Goal: Information Seeking & Learning: Understand process/instructions

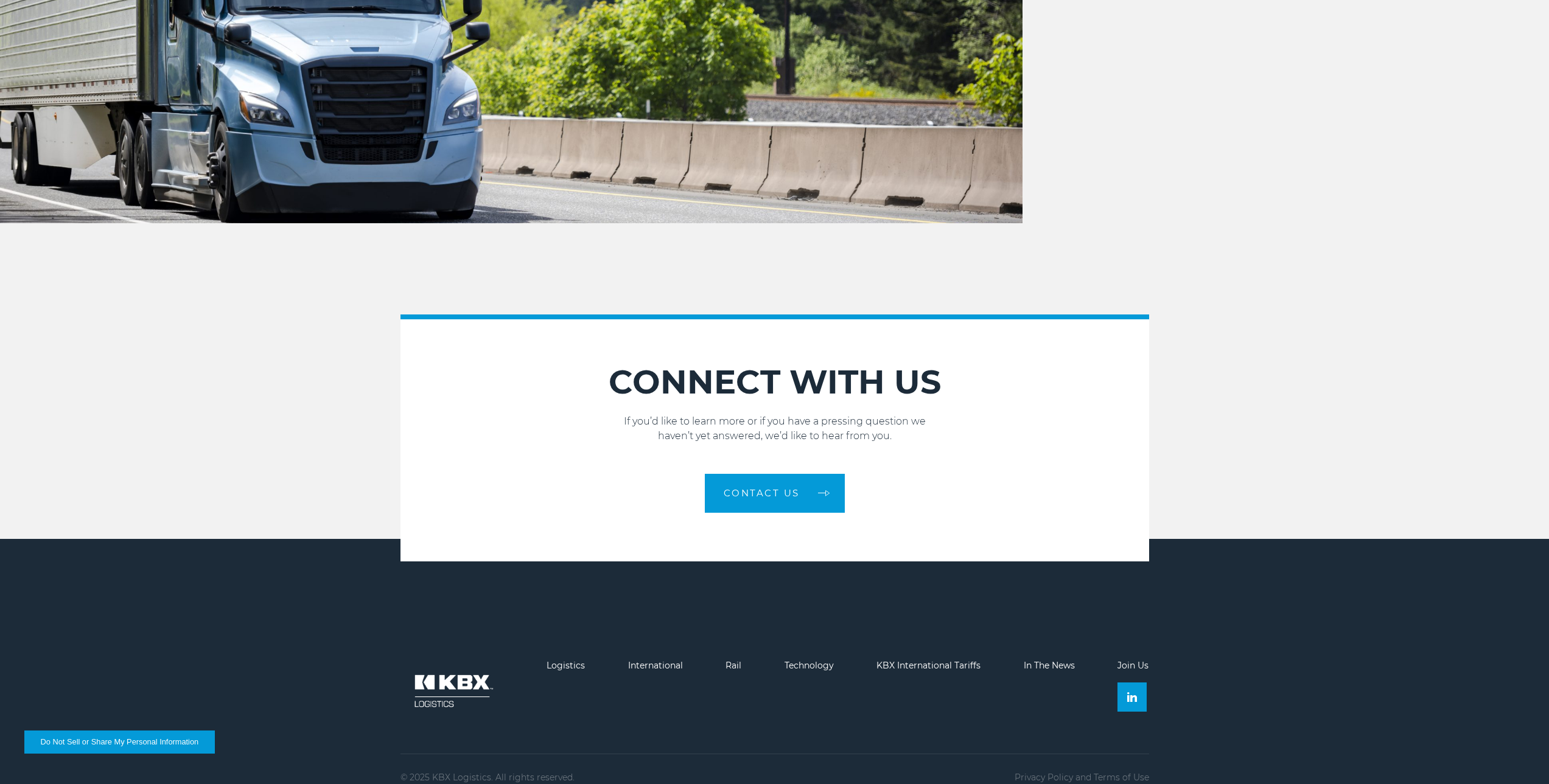
scroll to position [1845, 0]
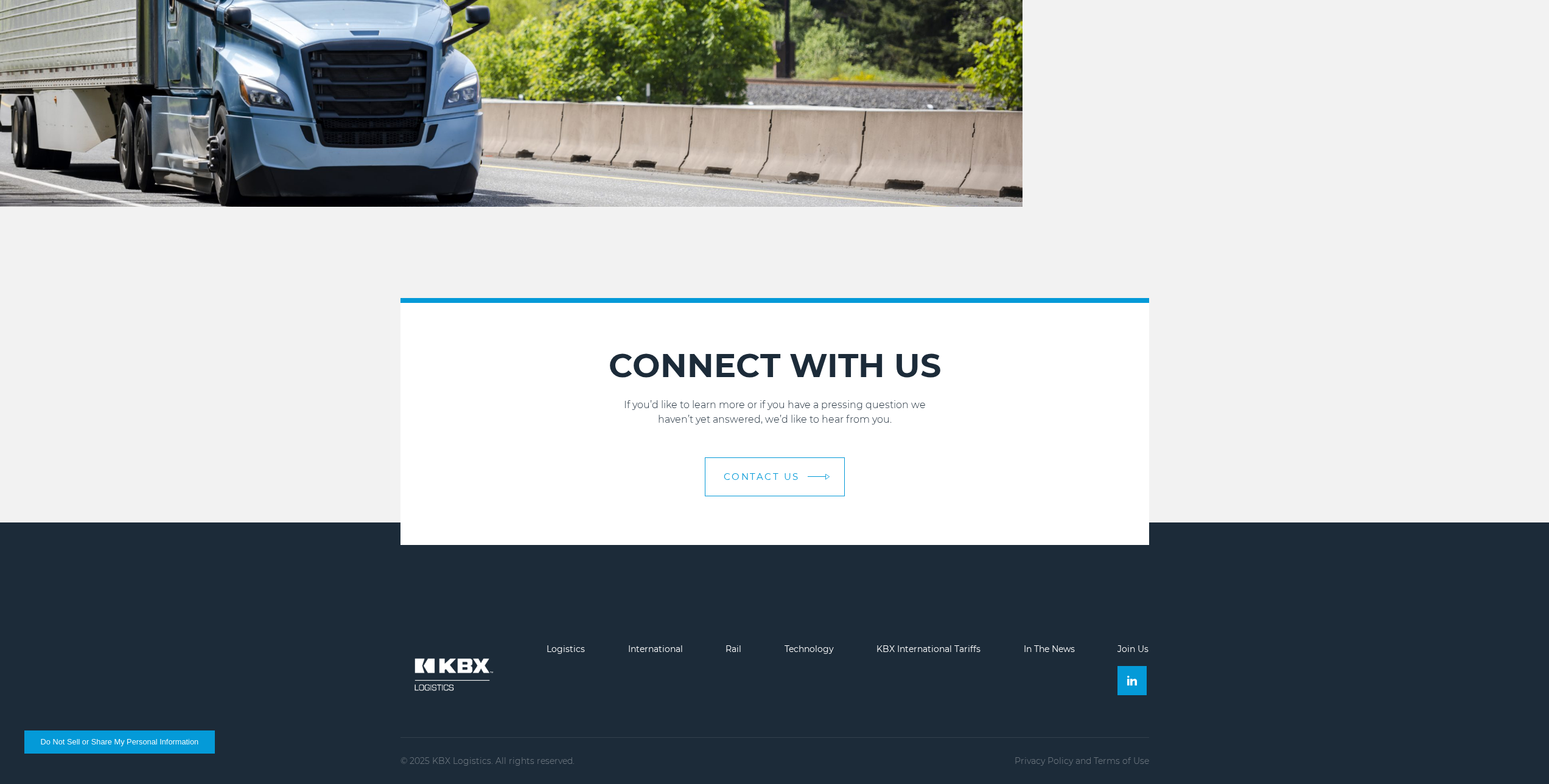
click at [734, 486] on link "Contact Us" at bounding box center [774, 477] width 140 height 39
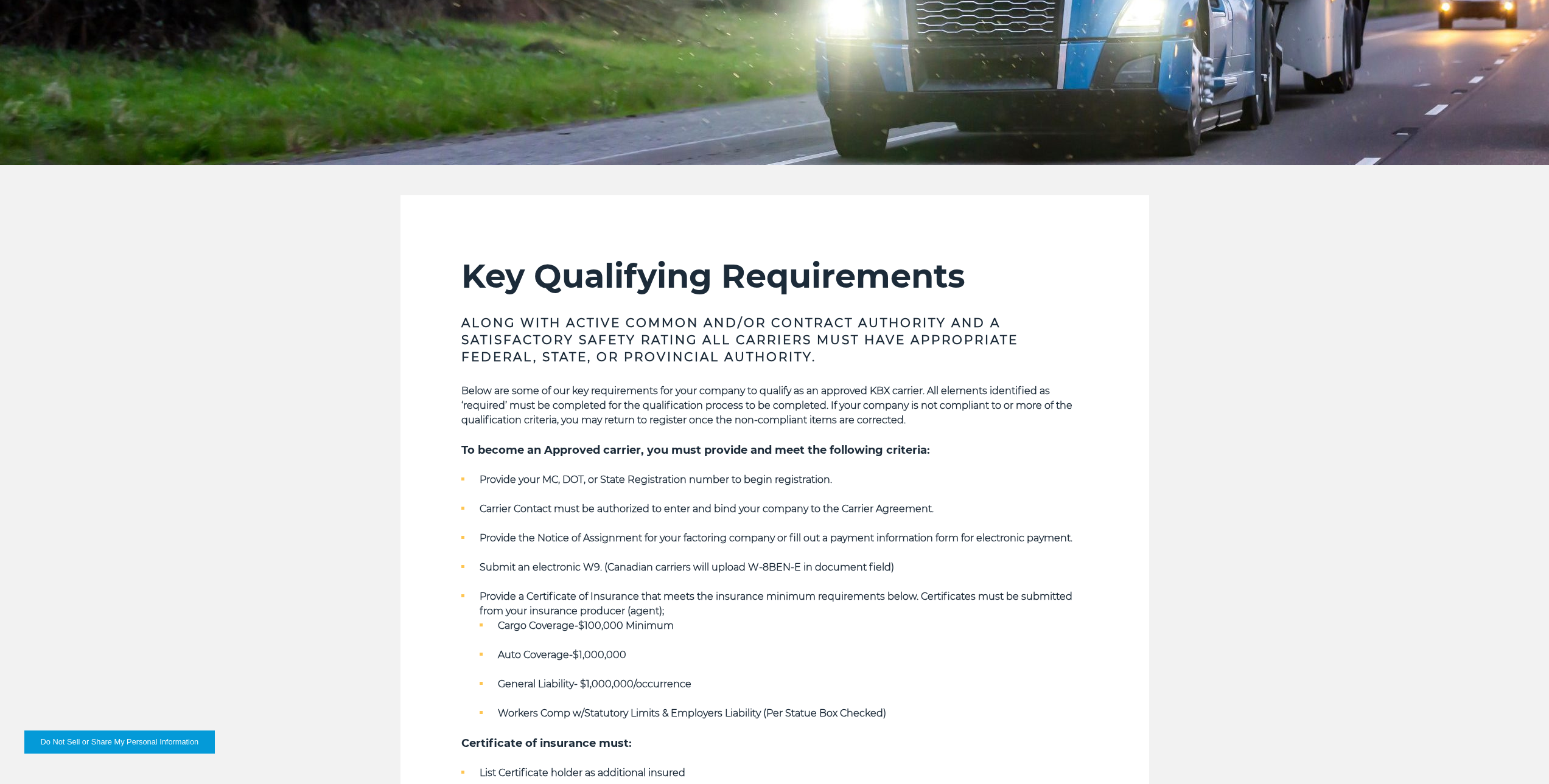
scroll to position [0, 0]
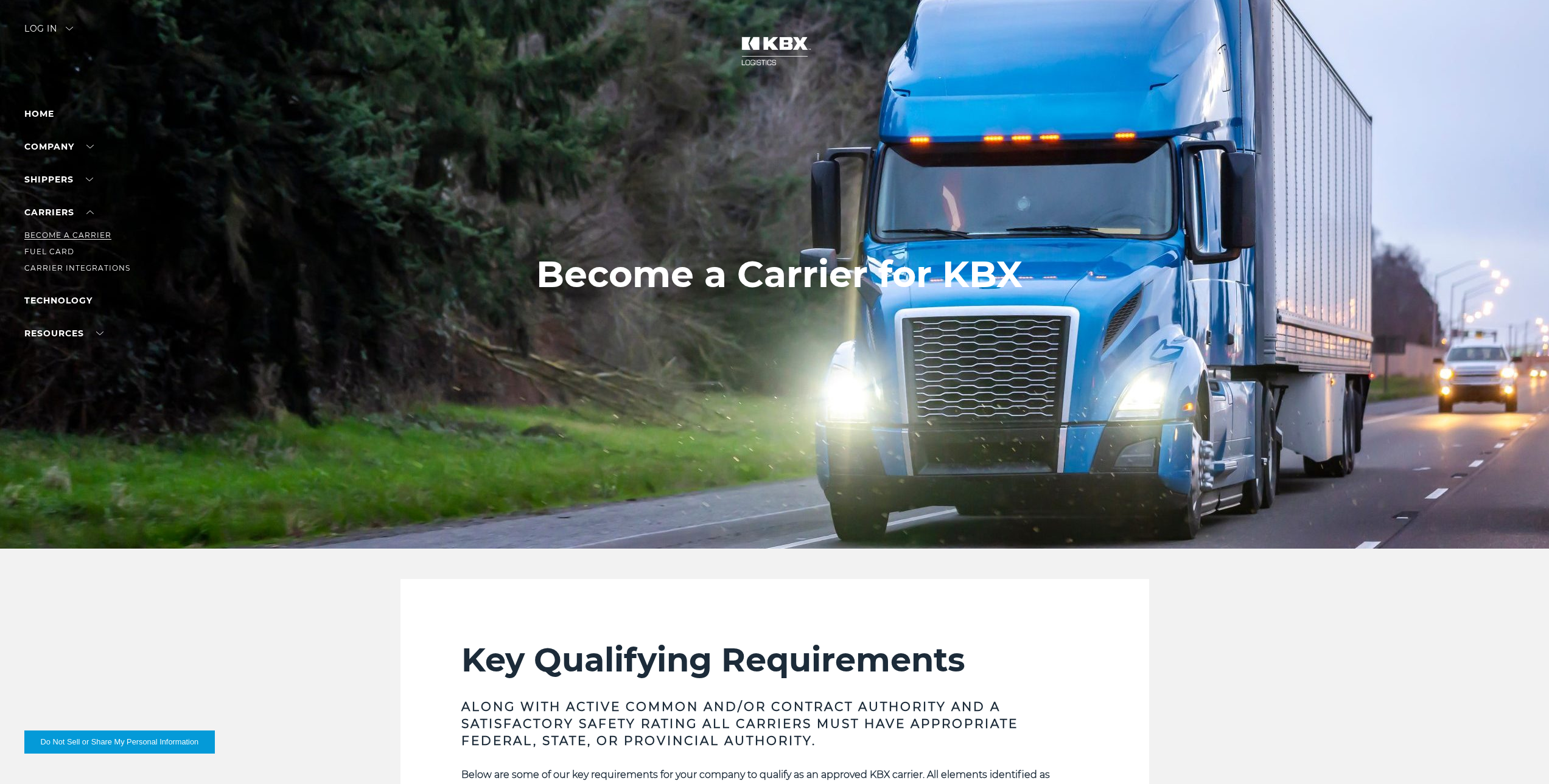
click at [86, 231] on link "Become a Carrier" at bounding box center [68, 234] width 87 height 9
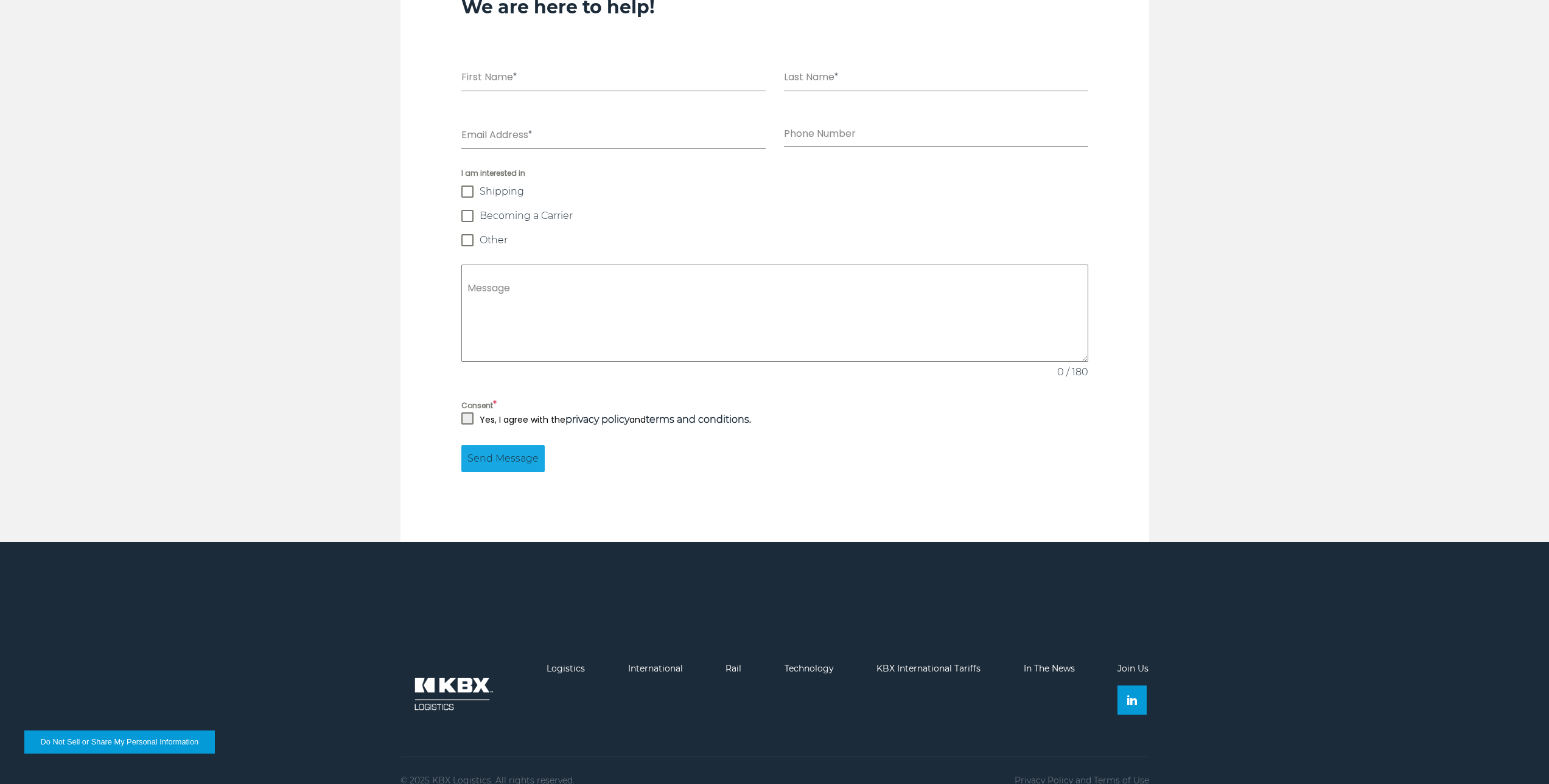
scroll to position [1097, 0]
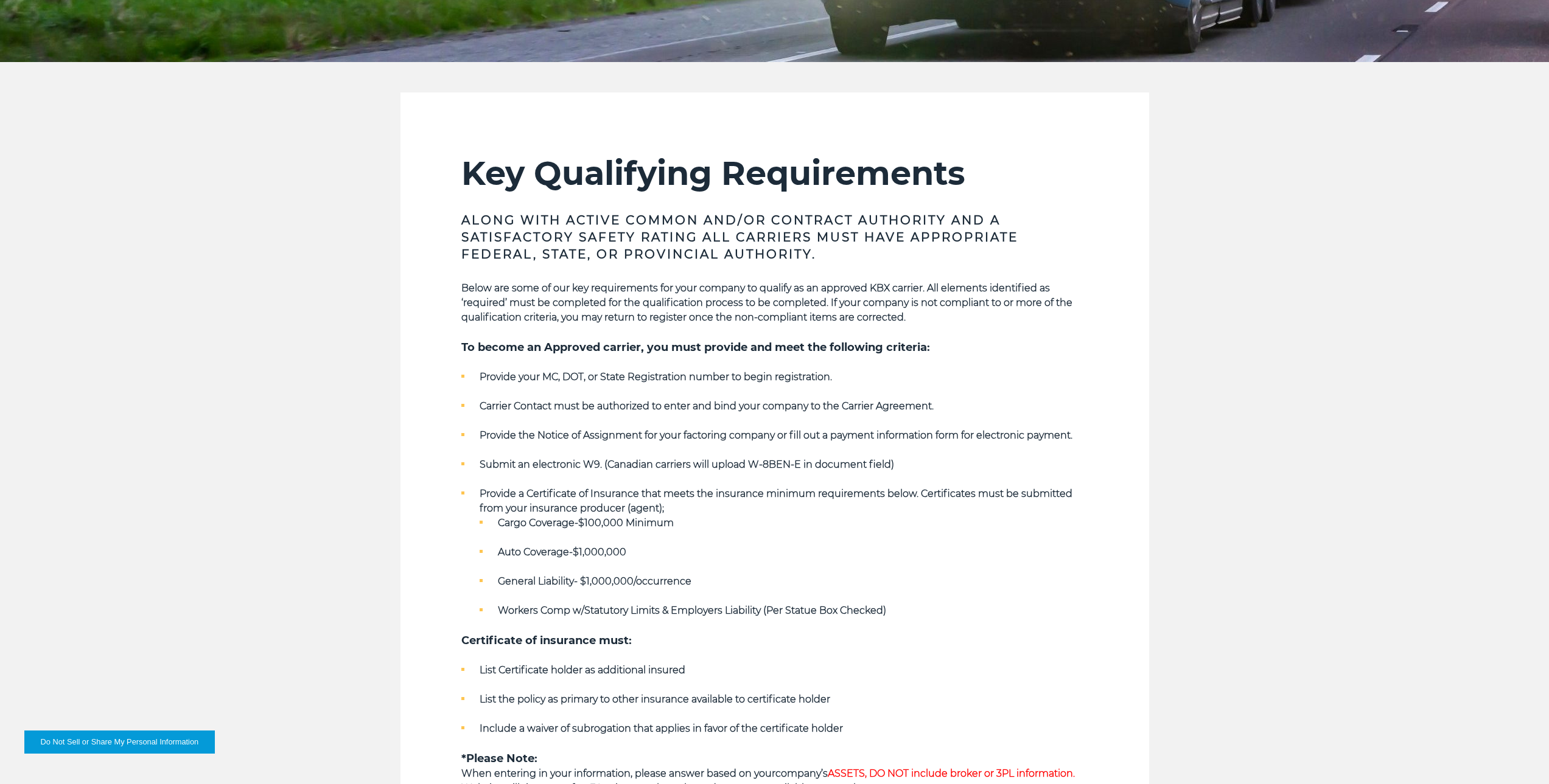
scroll to position [731, 0]
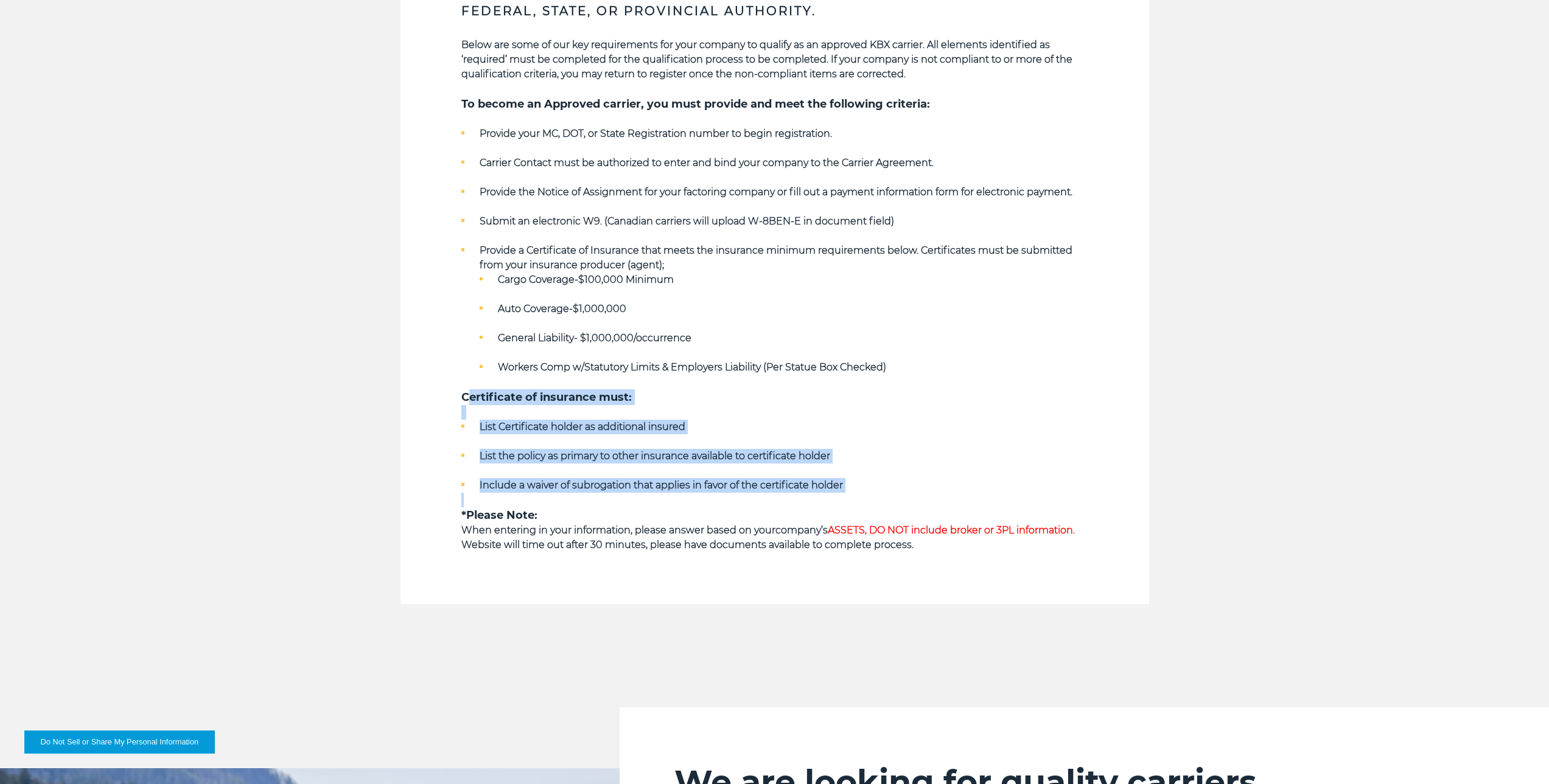
drag, startPoint x: 469, startPoint y: 400, endPoint x: 885, endPoint y: 495, distance: 426.7
click at [849, 495] on div "Below are some of our key requirements for your company to qualify as an approv…" at bounding box center [774, 295] width 627 height 515
click at [900, 497] on p at bounding box center [774, 499] width 627 height 15
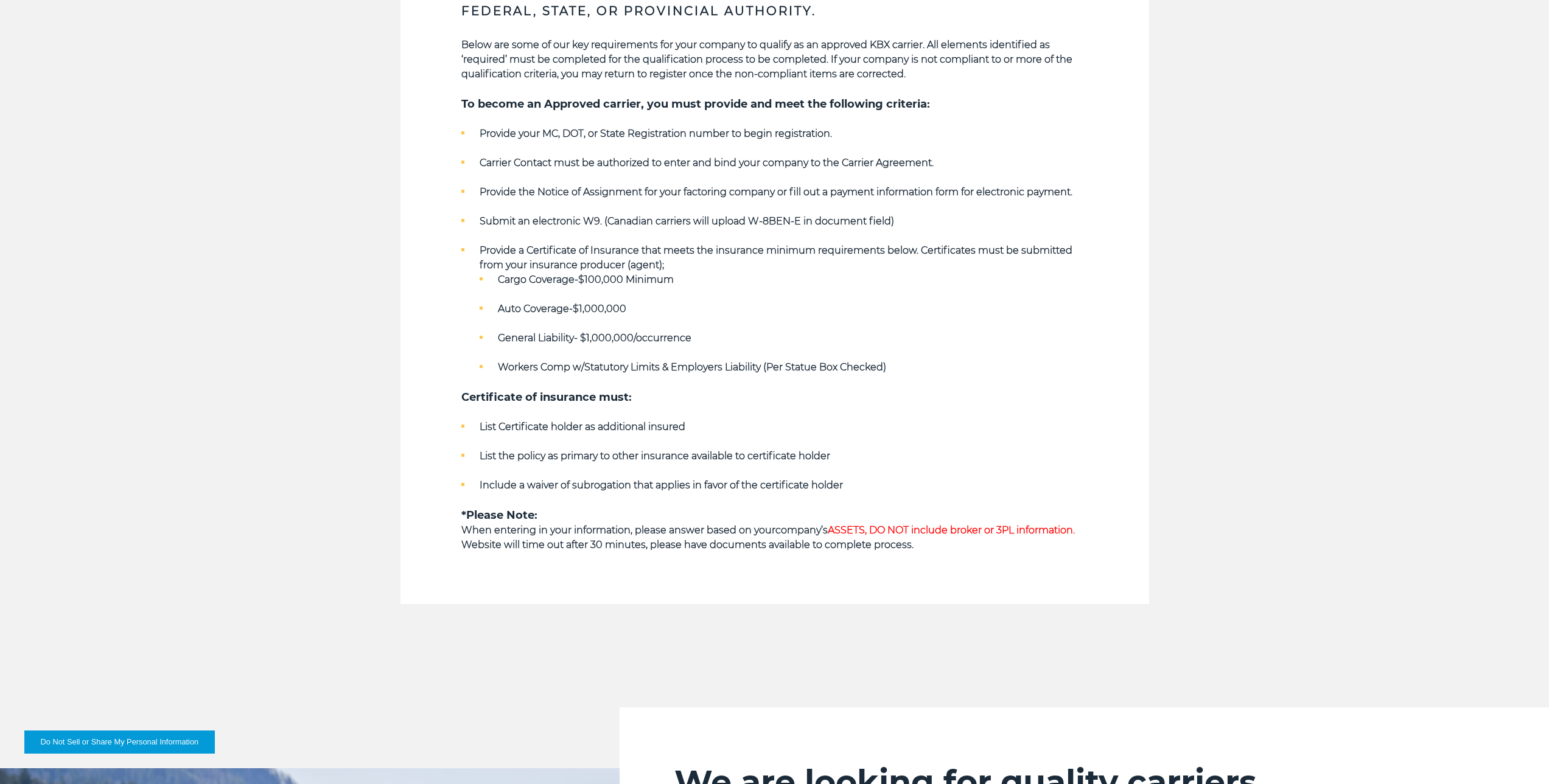
drag, startPoint x: 893, startPoint y: 514, endPoint x: 947, endPoint y: 519, distance: 54.2
click at [936, 519] on h5 "*Please Note:" at bounding box center [774, 515] width 627 height 16
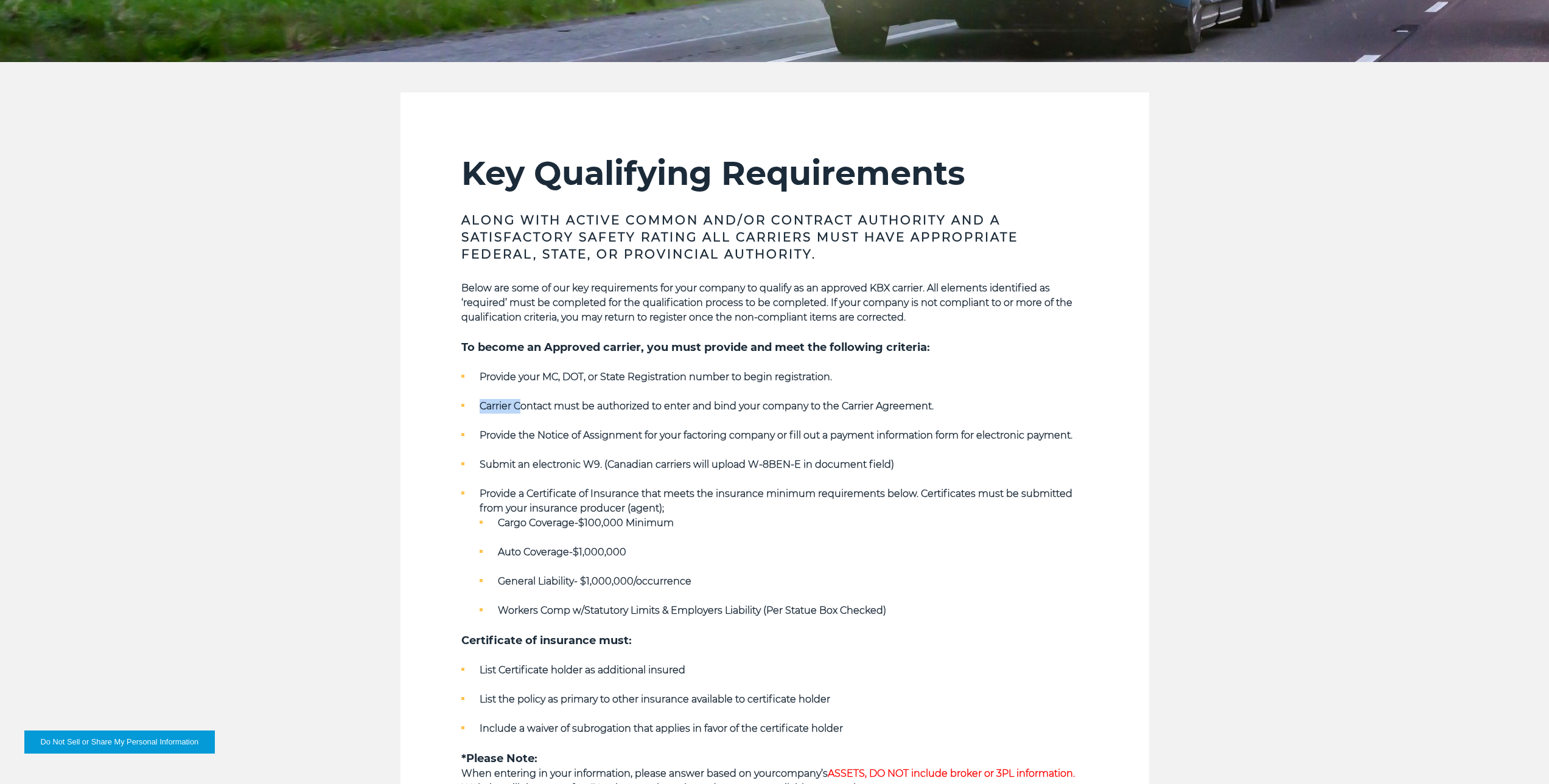
drag, startPoint x: 485, startPoint y: 390, endPoint x: 546, endPoint y: 389, distance: 61.0
click at [524, 385] on ul "Provide your MC, DOT, or State Registration number to begin registration. Carri…" at bounding box center [774, 494] width 627 height 249
click at [560, 392] on ul "Provide your MC, DOT, or State Registration number to begin registration. Carri…" at bounding box center [774, 494] width 627 height 249
click at [558, 380] on strong "Provide your MC, DOT, or State Registration number to begin registration." at bounding box center [655, 377] width 353 height 12
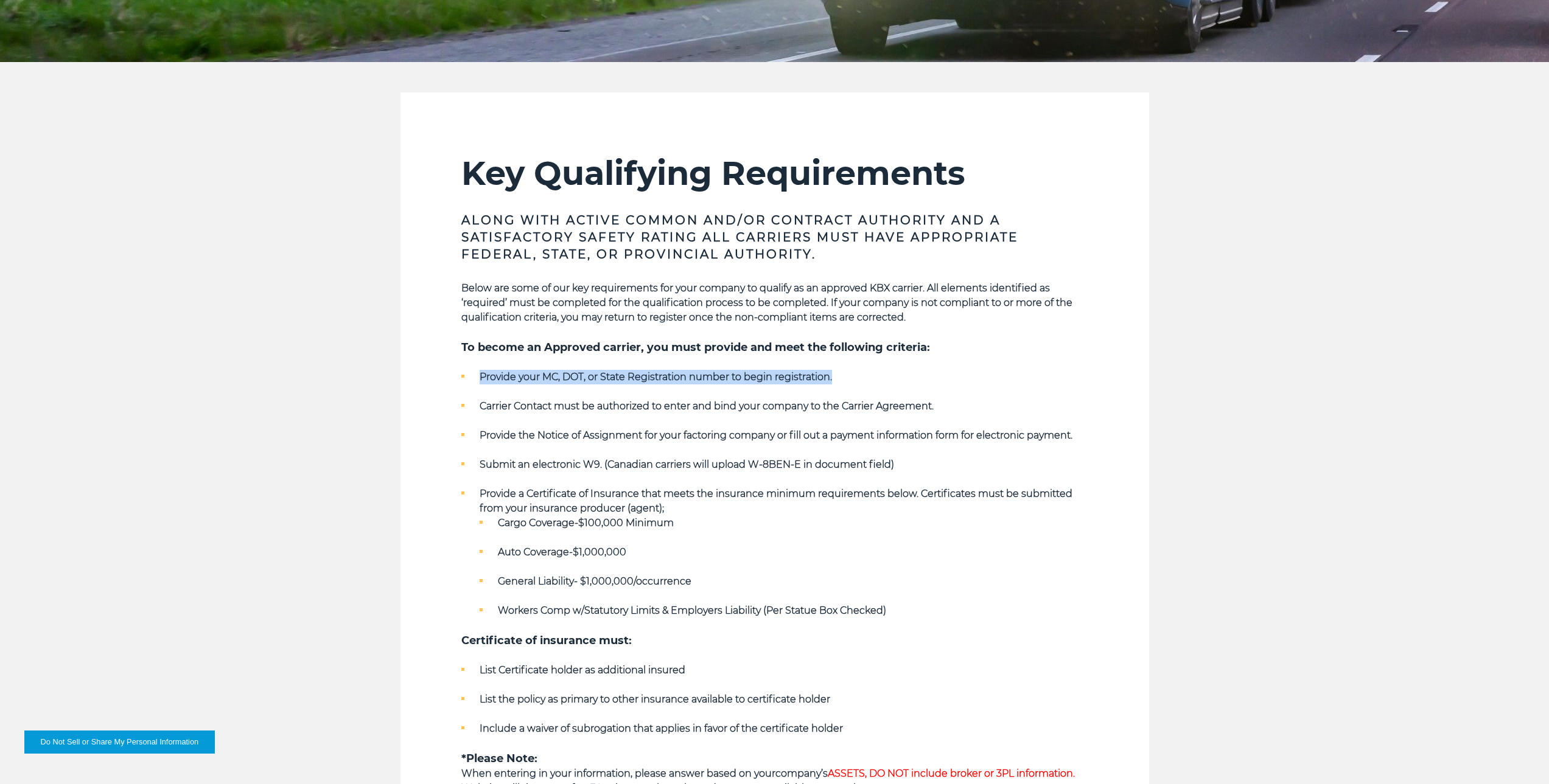
click at [558, 380] on strong "Provide your MC, DOT, or State Registration number to begin registration." at bounding box center [655, 377] width 353 height 12
click at [565, 399] on li "Carrier Contact must be authorized to enter and bind your company to the Carrie…" at bounding box center [774, 406] width 627 height 15
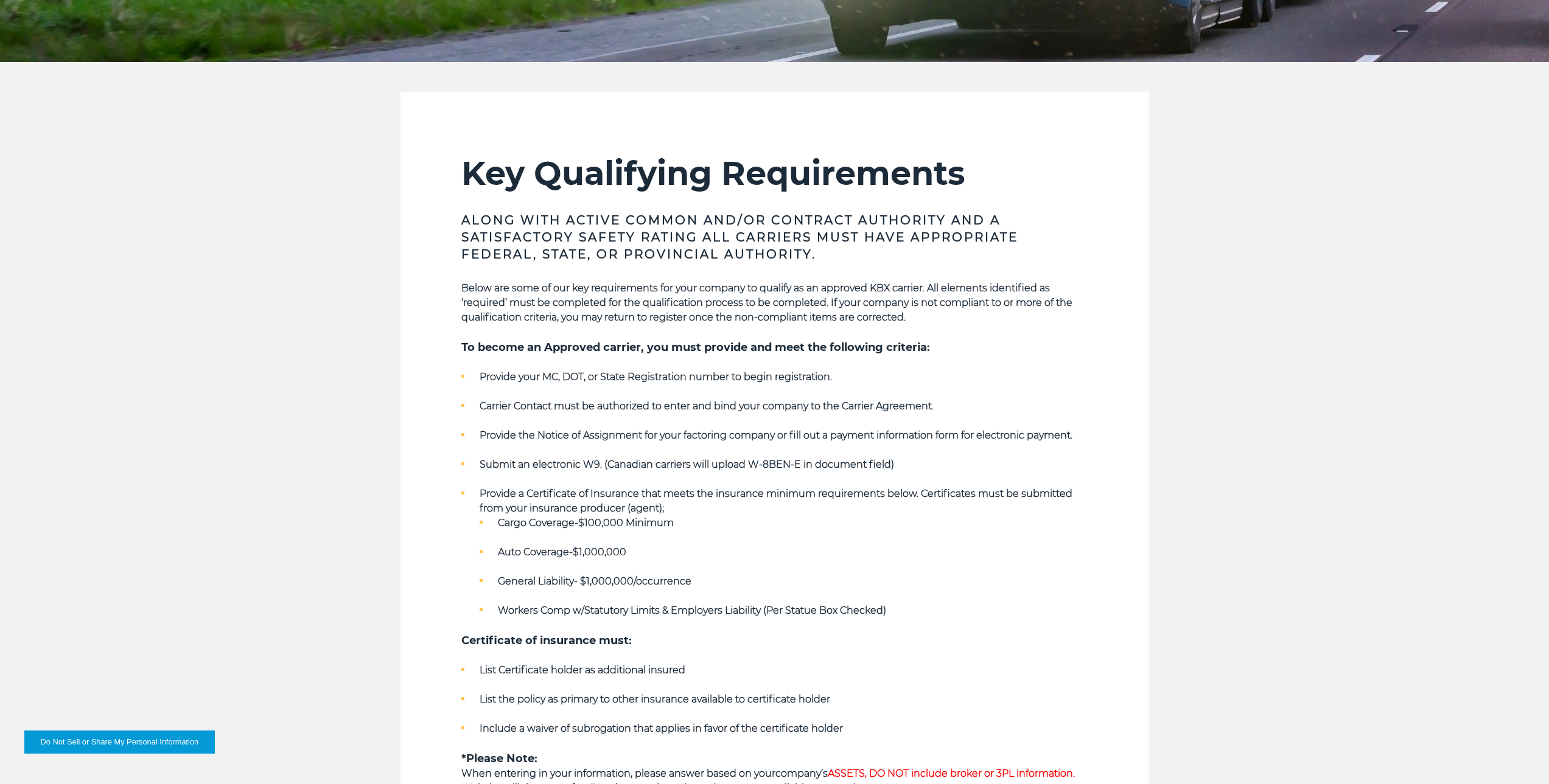
click at [553, 443] on li "Provide the Notice of Assignment for your factoring company or fill out a payme…" at bounding box center [774, 435] width 627 height 15
click at [553, 449] on ul "Provide your MC, DOT, or State Registration number to begin registration. Carri…" at bounding box center [774, 494] width 627 height 249
click at [553, 456] on ul "Provide your MC, DOT, or State Registration number to begin registration. Carri…" at bounding box center [774, 494] width 627 height 249
click at [551, 487] on li "Provide a Certificate of Insurance that meets the insurance minimum requirement…" at bounding box center [774, 552] width 627 height 131
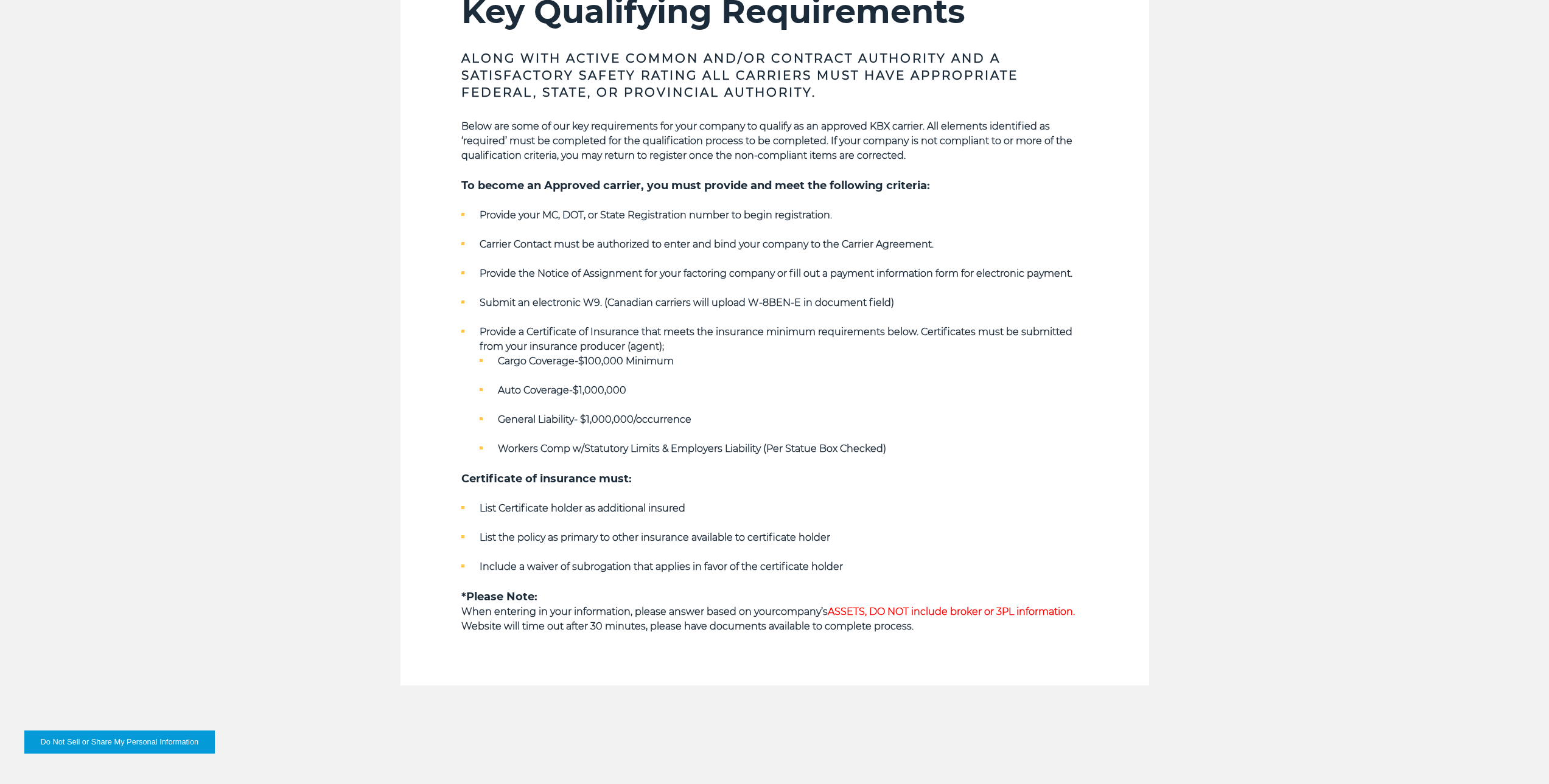
scroll to position [852, 0]
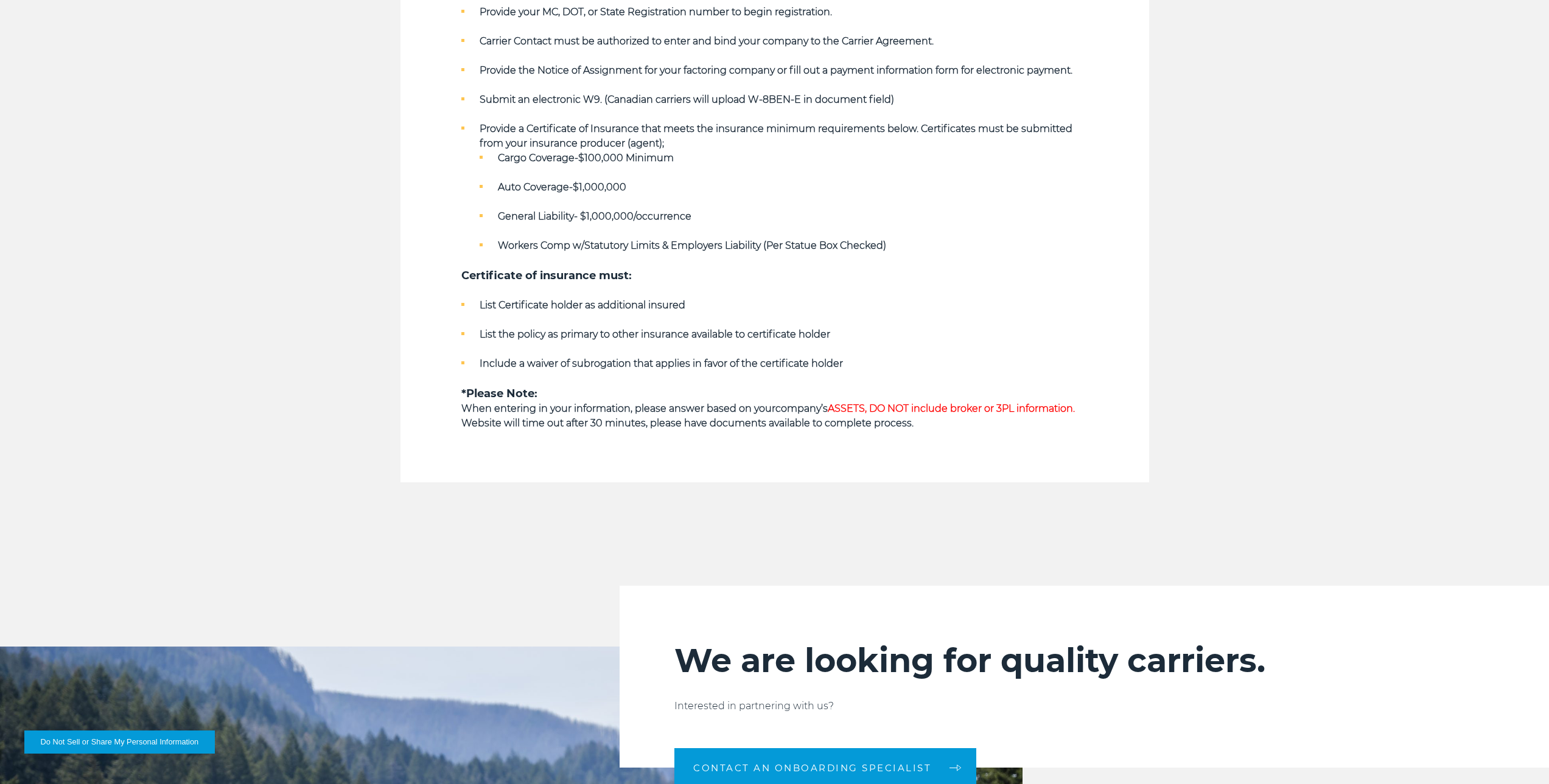
click at [506, 307] on strong "List Certificate holder as additional insured" at bounding box center [582, 305] width 206 height 12
click at [508, 301] on strong "List Certificate holder as additional insured" at bounding box center [582, 305] width 206 height 12
click at [508, 302] on strong "List Certificate holder as additional insured" at bounding box center [582, 305] width 206 height 12
click at [557, 280] on strong "Certificate of insurance must:" at bounding box center [546, 276] width 170 height 14
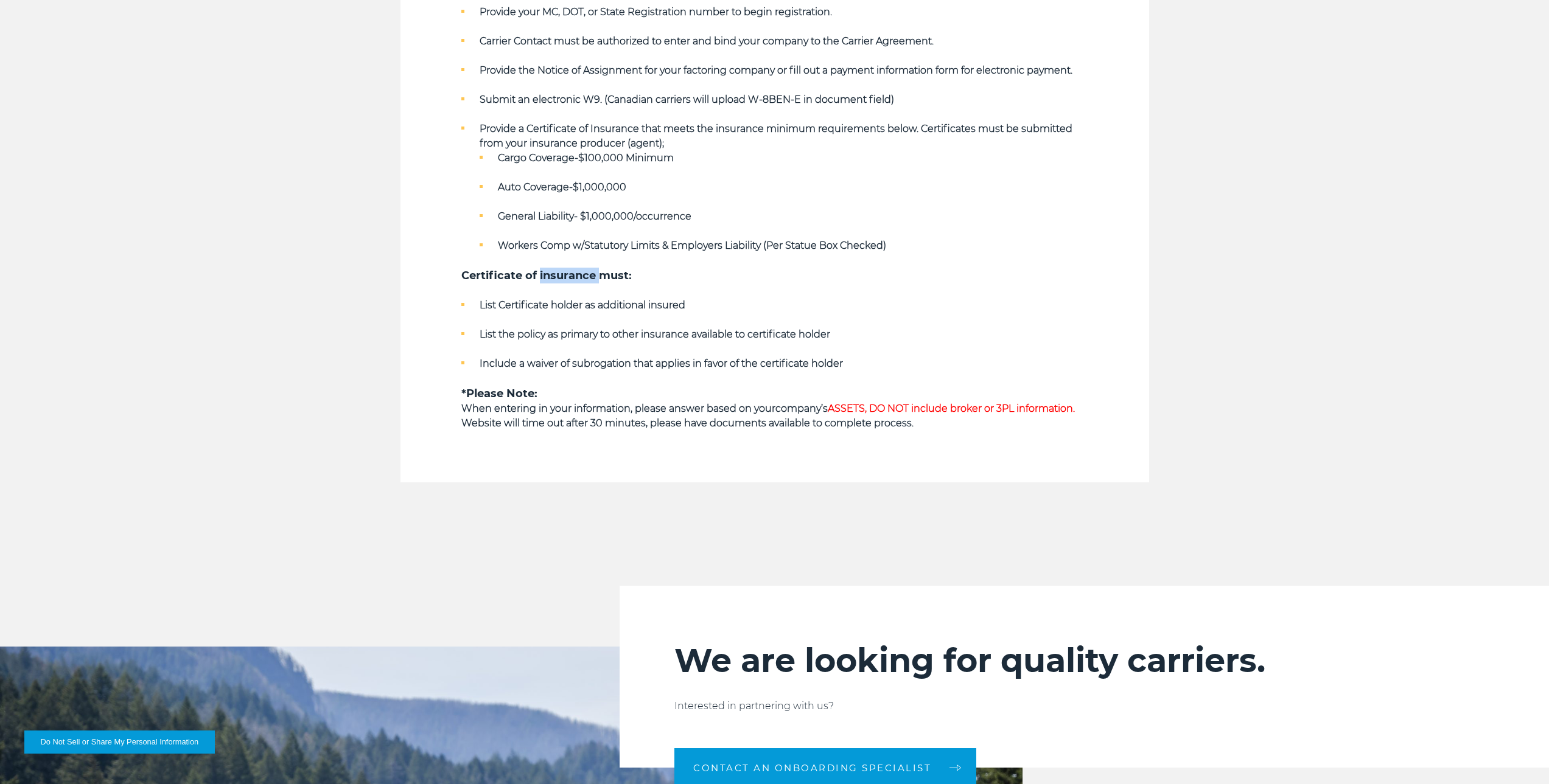
click at [557, 280] on strong "Certificate of insurance must:" at bounding box center [546, 276] width 170 height 14
click at [578, 305] on strong "List Certificate holder as additional insured" at bounding box center [582, 305] width 206 height 12
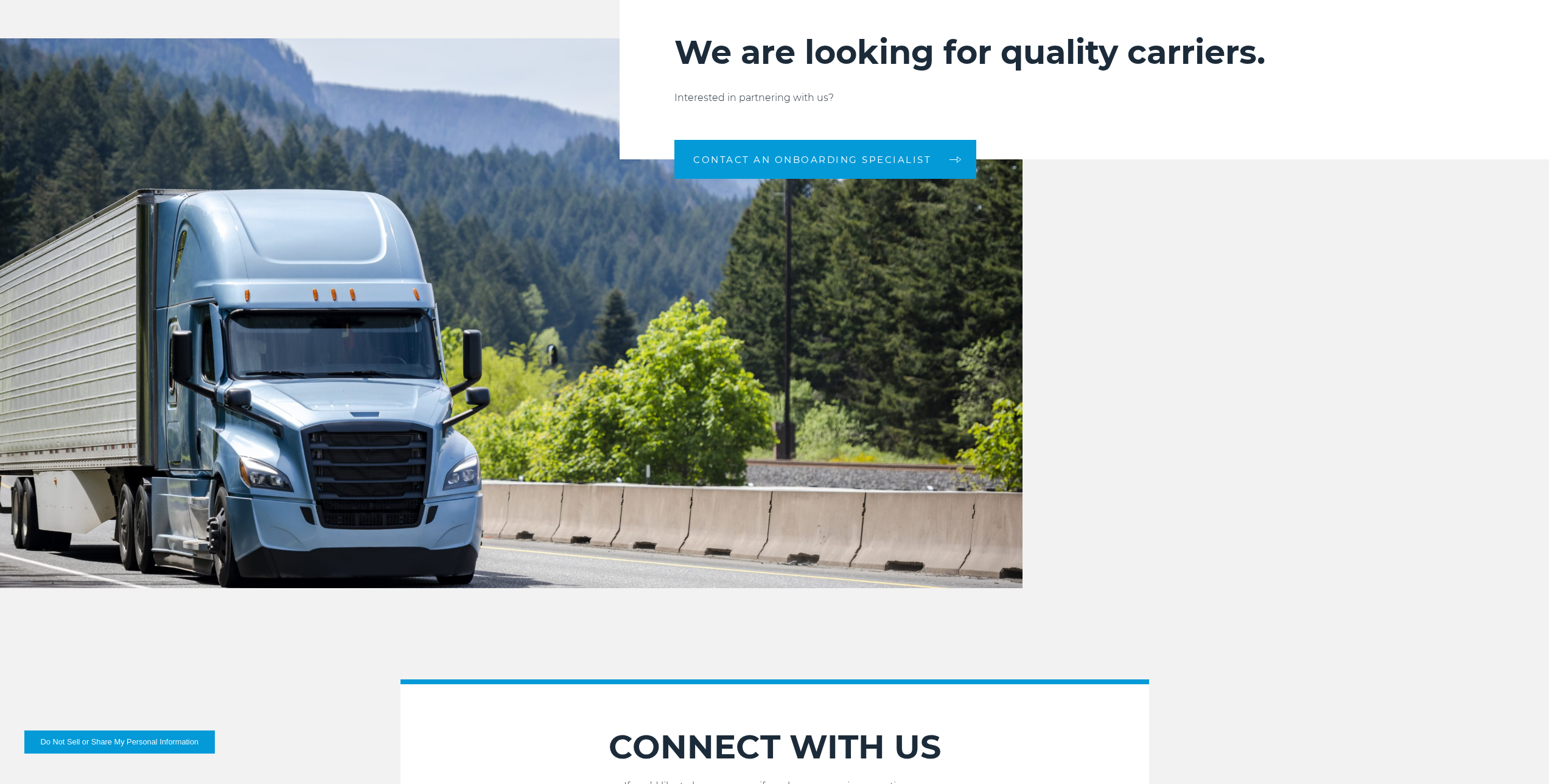
scroll to position [1845, 0]
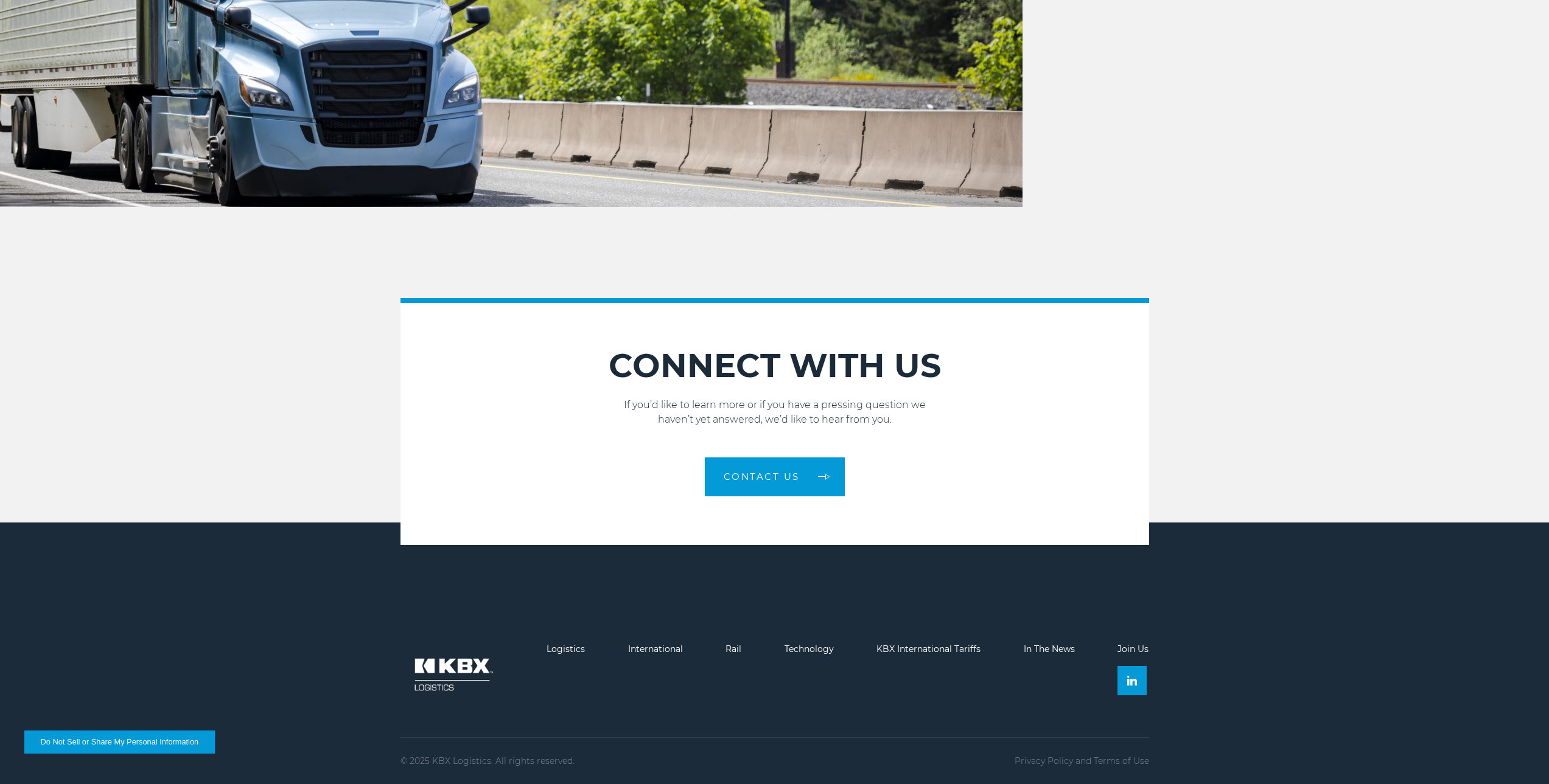
click at [575, 655] on li "Logistics" at bounding box center [565, 675] width 38 height 63
click at [572, 655] on li "Logistics" at bounding box center [565, 675] width 38 height 63
click at [573, 652] on link "Logistics" at bounding box center [565, 649] width 38 height 11
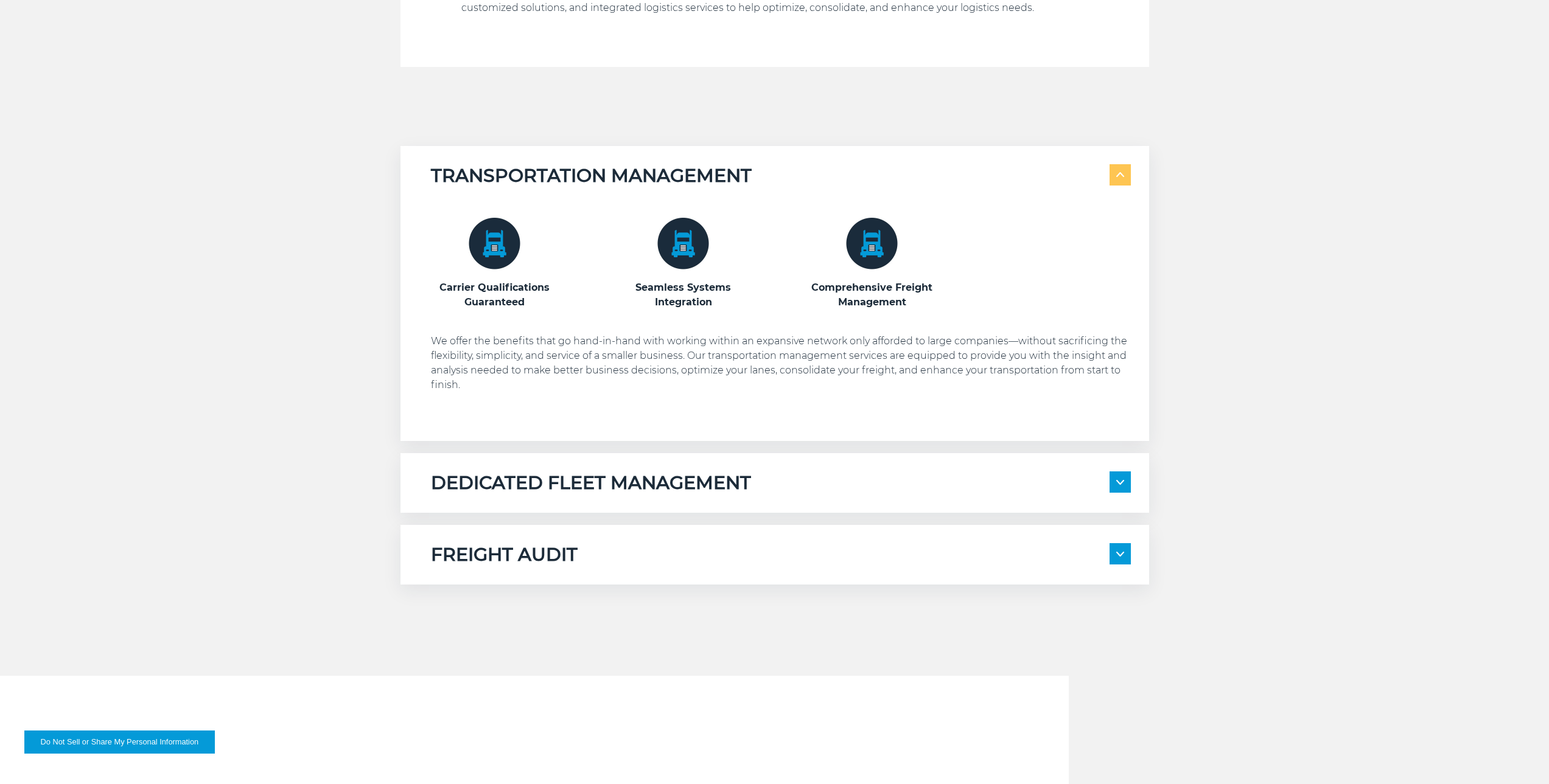
scroll to position [731, 0]
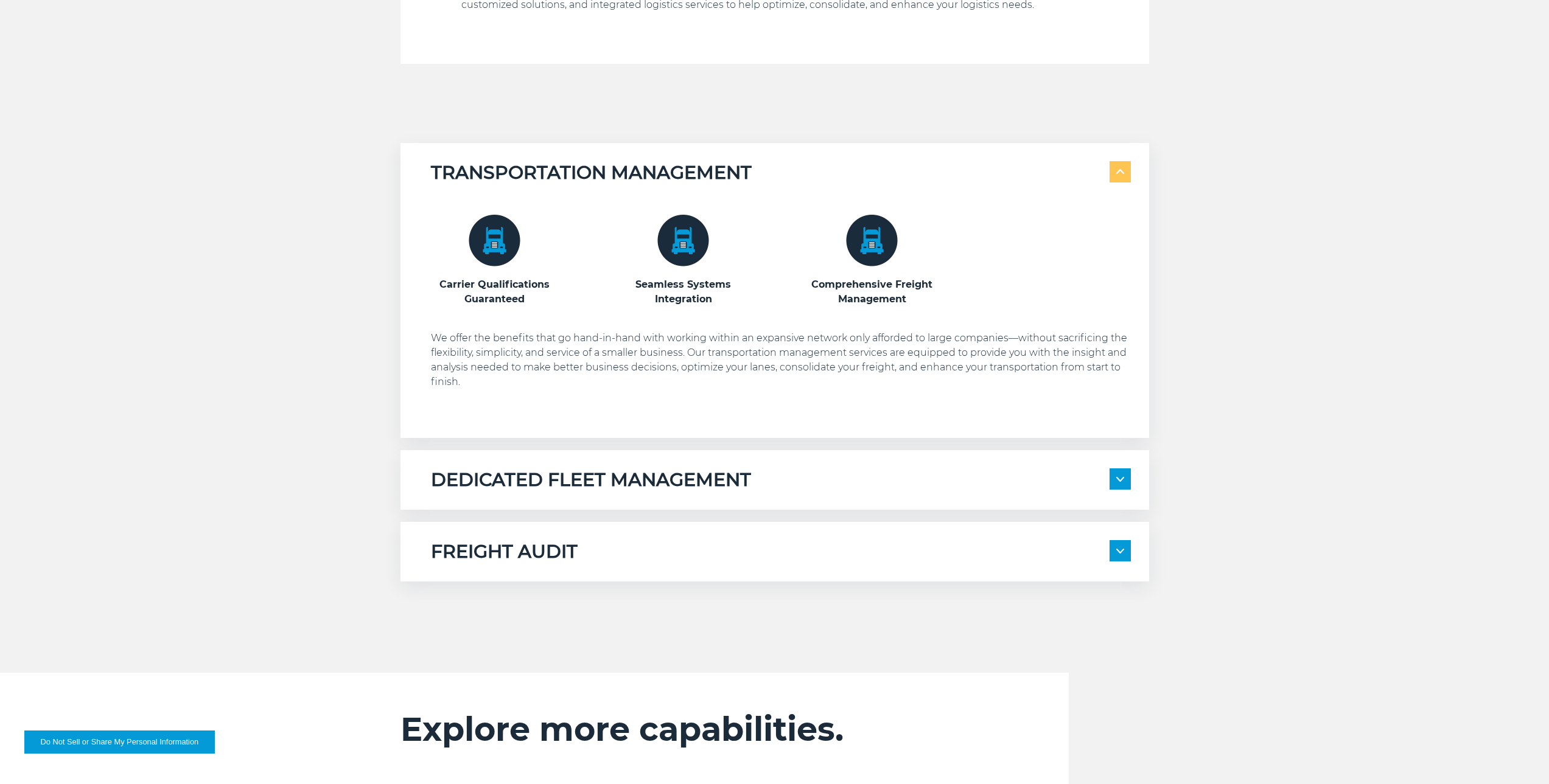
click at [781, 495] on div "DEDICATED FLEET MANAGEMENT Local Fleet Management Regional & Long-Haul Tours" at bounding box center [774, 479] width 748 height 59
click at [1110, 480] on span at bounding box center [1120, 479] width 21 height 21
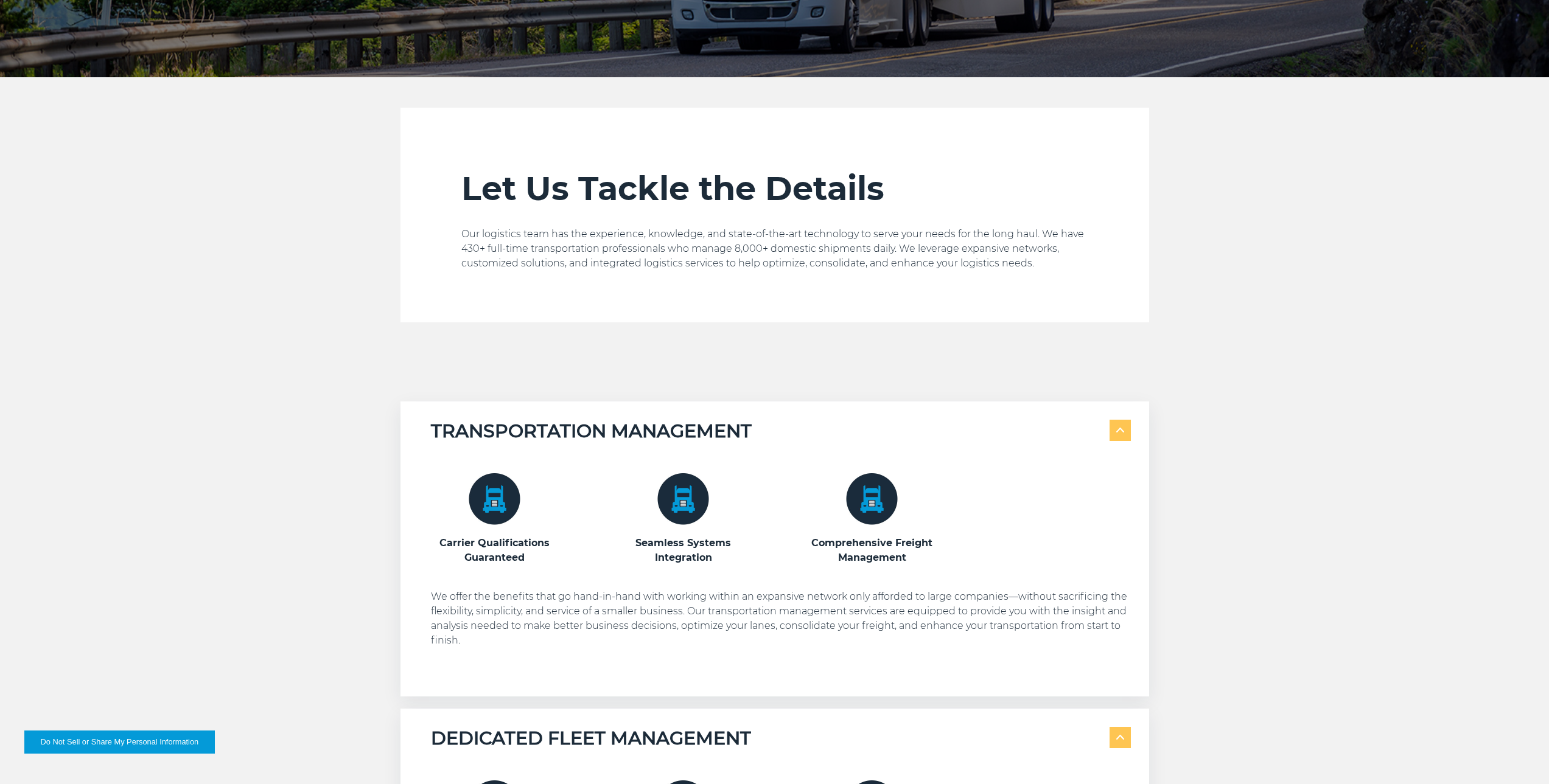
scroll to position [0, 0]
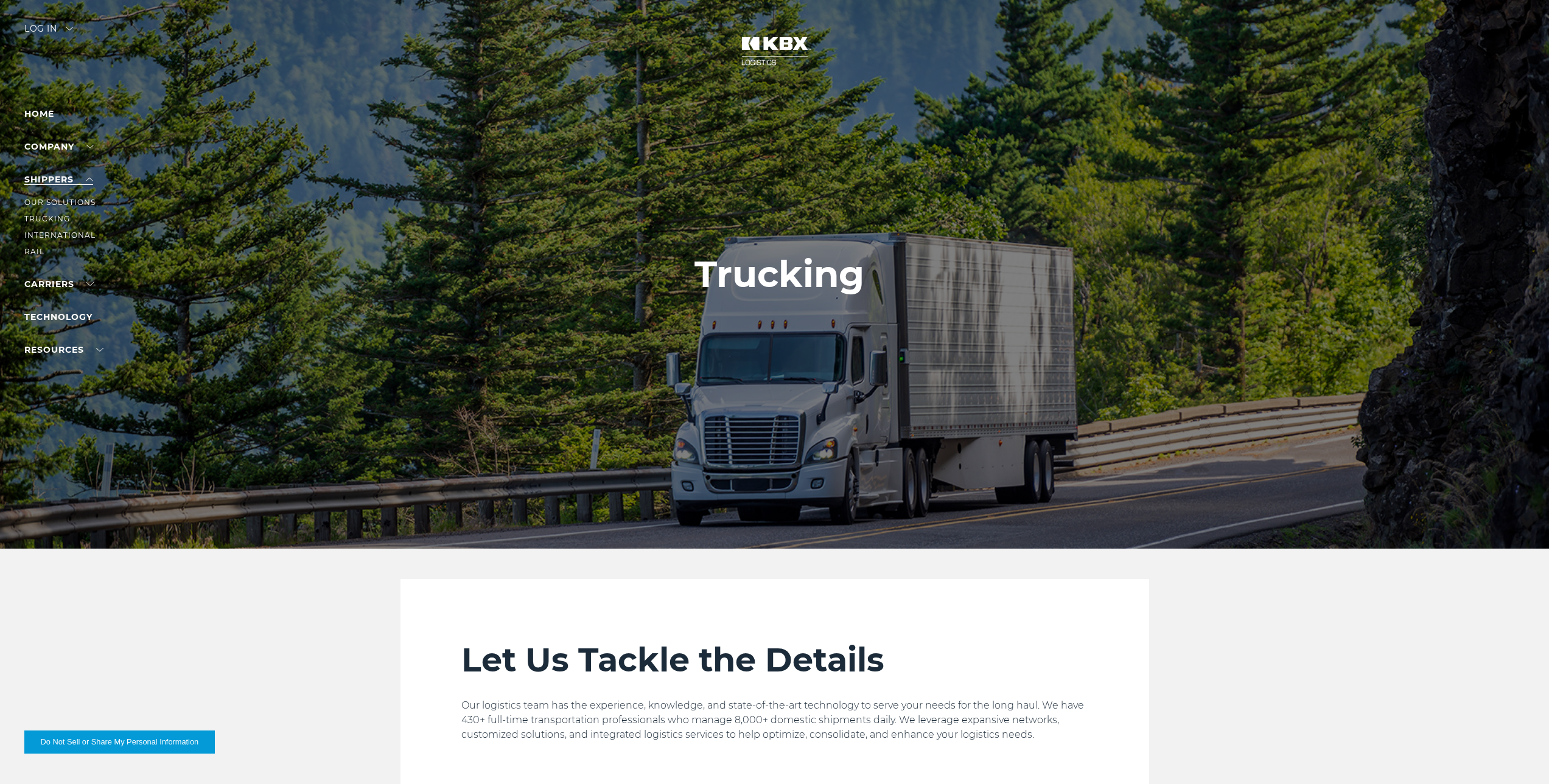
click at [58, 180] on link "SHIPPERS" at bounding box center [58, 179] width 69 height 11
